Goal: Task Accomplishment & Management: Use online tool/utility

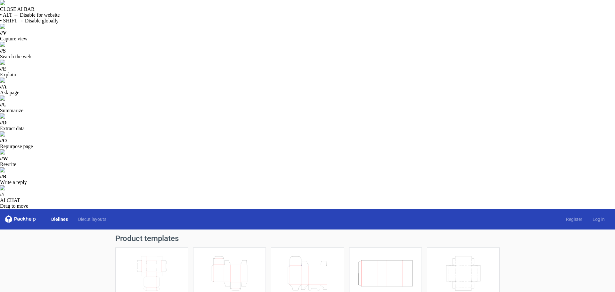
click at [237, 255] on icon "Height Depth Width" at bounding box center [229, 273] width 57 height 36
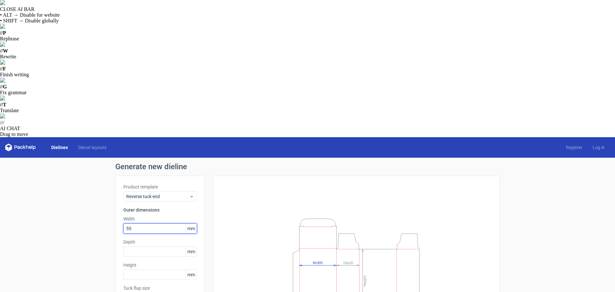
type input "55"
type input "115"
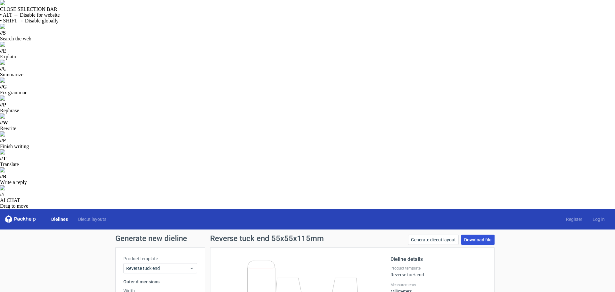
click at [481, 235] on link "Download file" at bounding box center [478, 240] width 33 height 10
